Goal: Information Seeking & Learning: Compare options

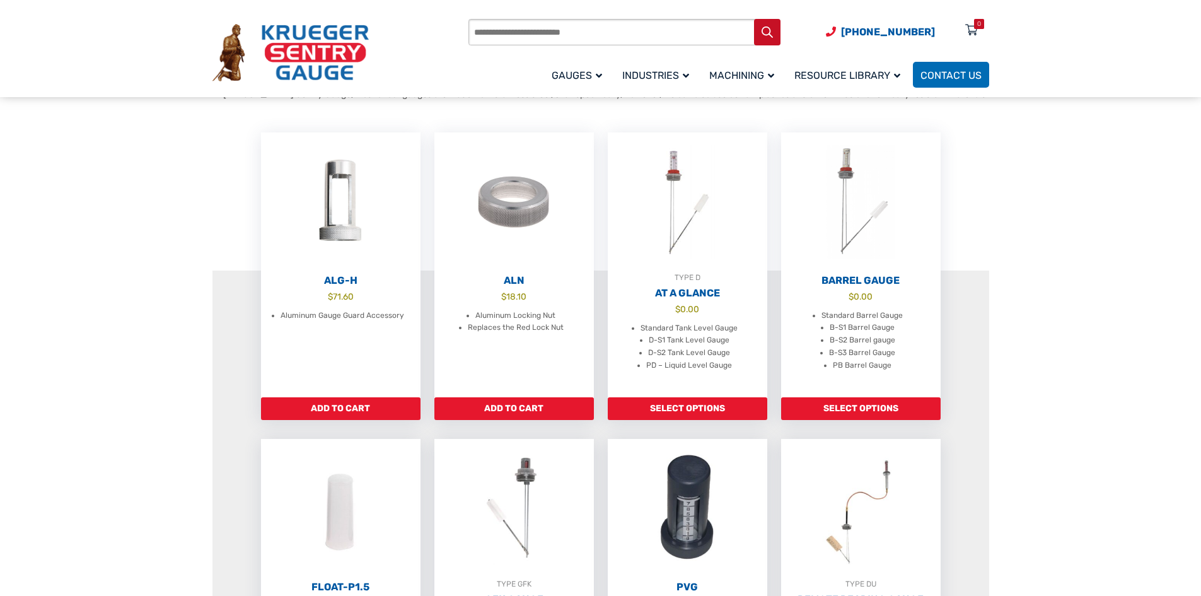
scroll to position [189, 0]
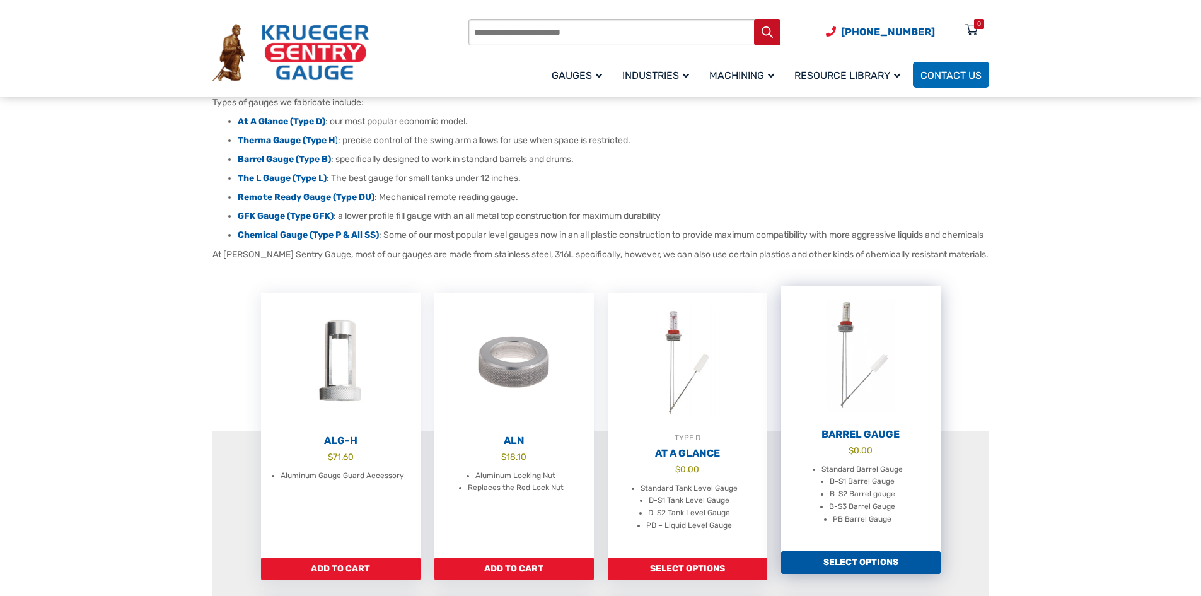
click at [859, 441] on h2 "Barrel Gauge" at bounding box center [861, 434] width 160 height 13
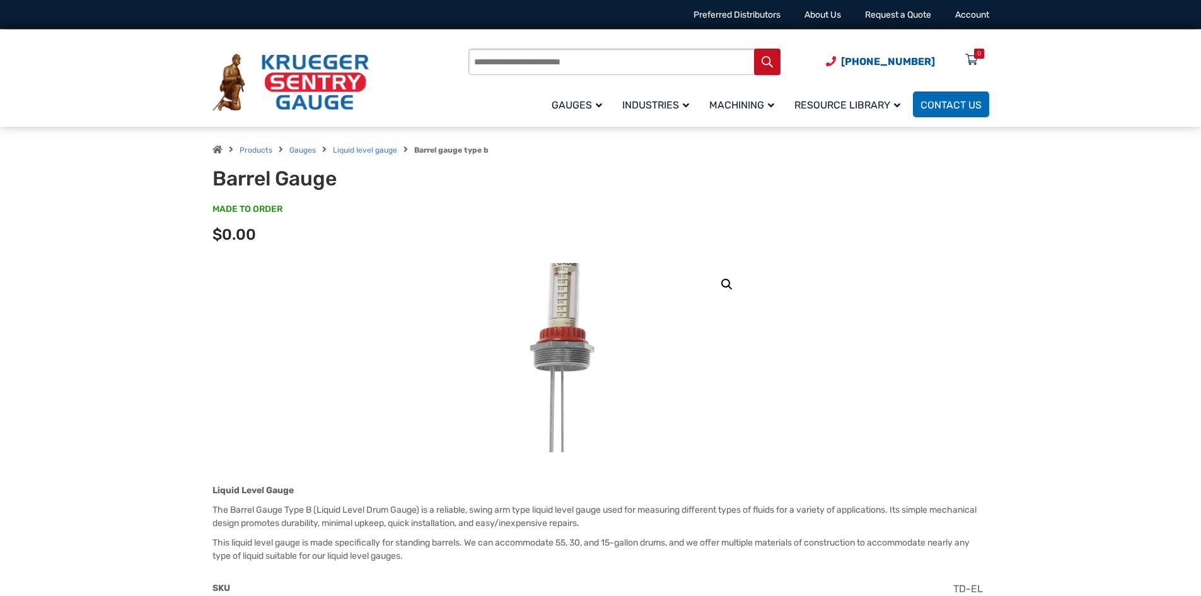
click at [563, 280] on img at bounding box center [619, 461] width 441 height 441
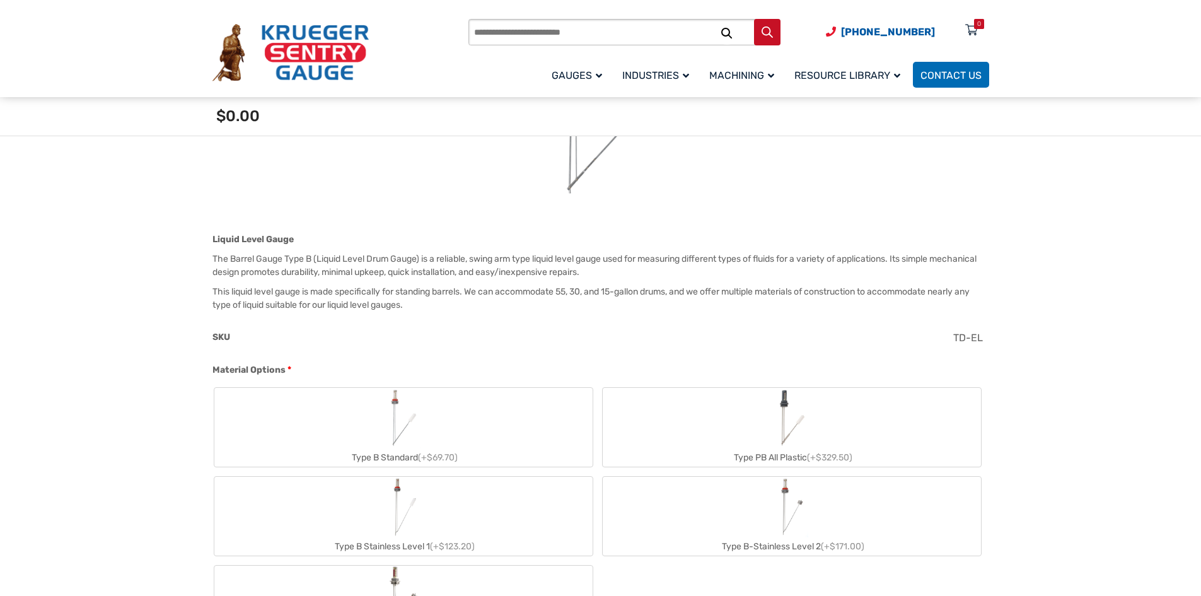
scroll to position [315, 0]
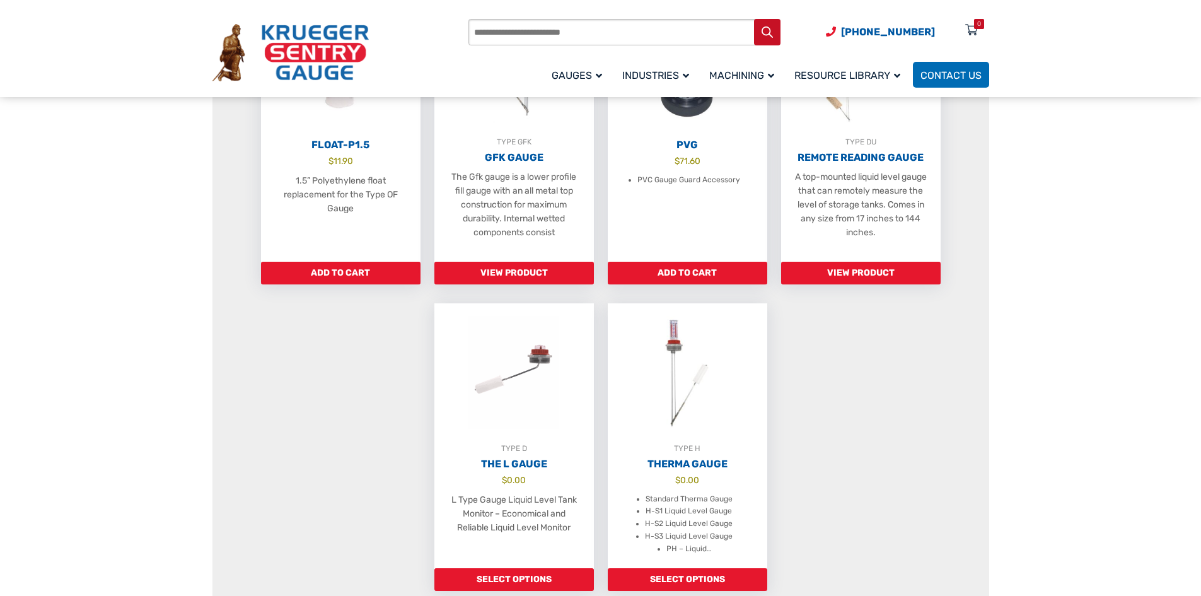
scroll to position [819, 0]
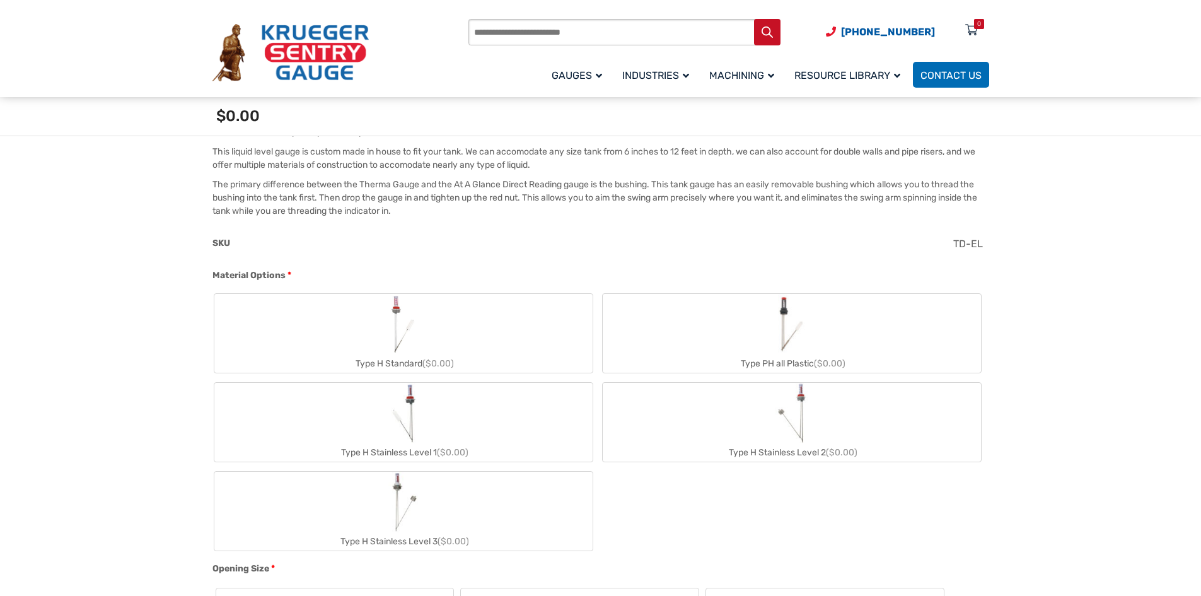
scroll to position [505, 0]
